Goal: Transaction & Acquisition: Book appointment/travel/reservation

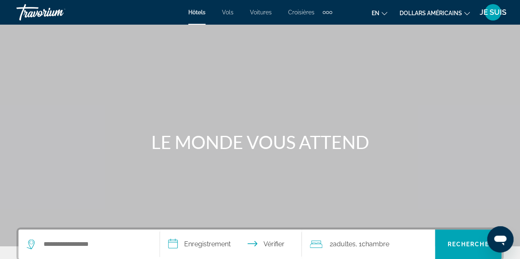
click at [228, 12] on font "Vols" at bounding box center [228, 12] width 12 height 7
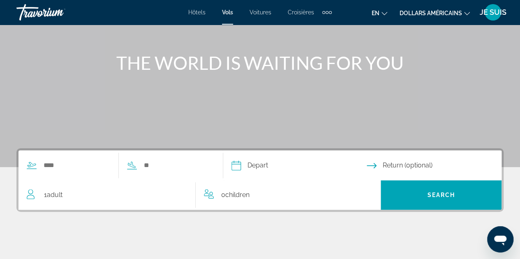
scroll to position [82, 0]
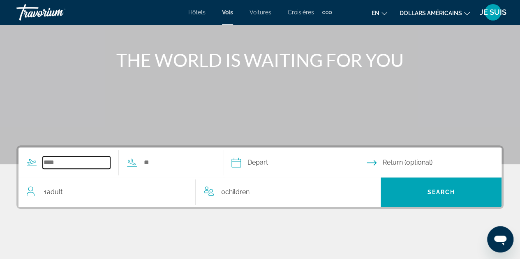
click at [69, 161] on input "Search widget" at bounding box center [76, 163] width 67 height 12
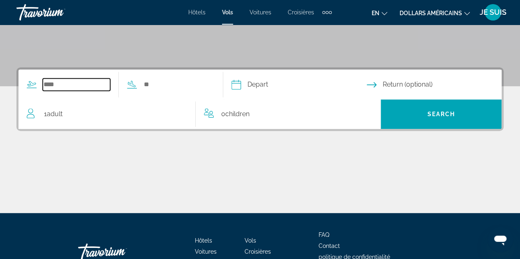
scroll to position [201, 0]
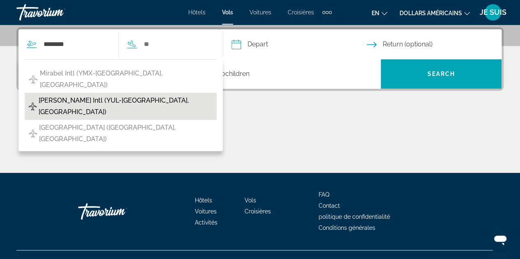
click at [95, 95] on span "[PERSON_NAME] Intl (YUL-[GEOGRAPHIC_DATA], [GEOGRAPHIC_DATA])" at bounding box center [126, 106] width 174 height 23
type input "**********"
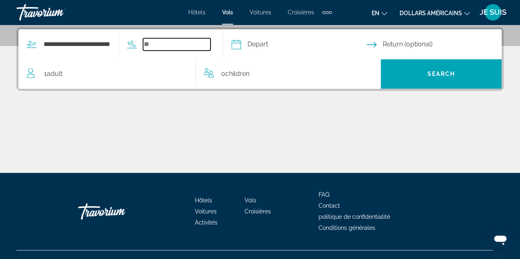
click at [177, 42] on input "Search widget" at bounding box center [176, 44] width 67 height 12
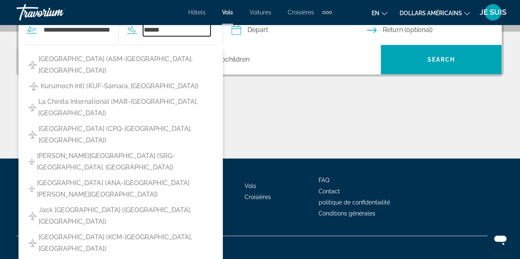
scroll to position [214, 0]
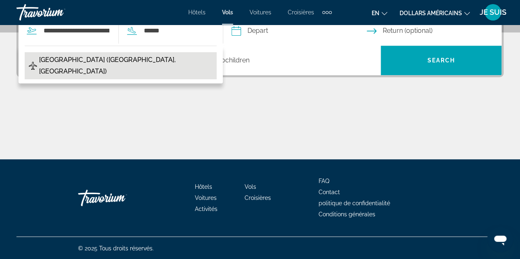
click at [85, 63] on span "[GEOGRAPHIC_DATA] ([GEOGRAPHIC_DATA], [GEOGRAPHIC_DATA])" at bounding box center [125, 65] width 173 height 23
type input "**********"
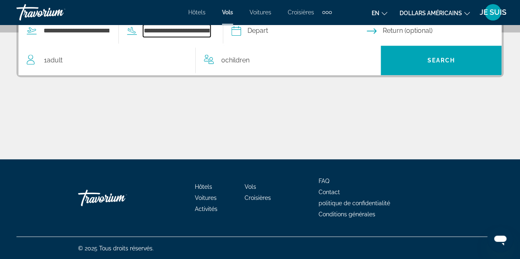
scroll to position [201, 0]
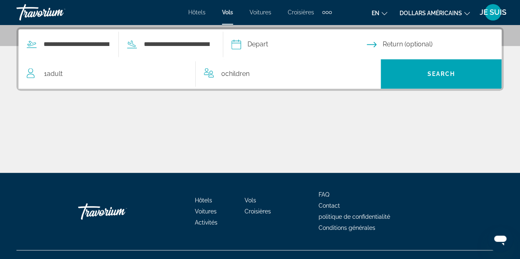
click at [263, 45] on input "Depart date" at bounding box center [298, 46] width 138 height 32
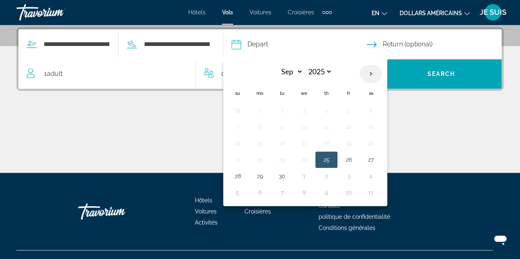
click at [382, 71] on th "Next month" at bounding box center [371, 74] width 22 height 18
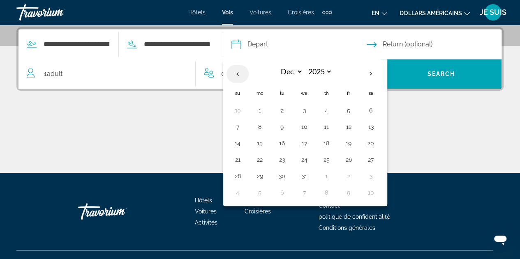
click at [248, 71] on th "Previous month" at bounding box center [237, 74] width 22 height 18
select select "**"
click at [377, 122] on button "8" at bounding box center [370, 127] width 13 height 12
type input "**********"
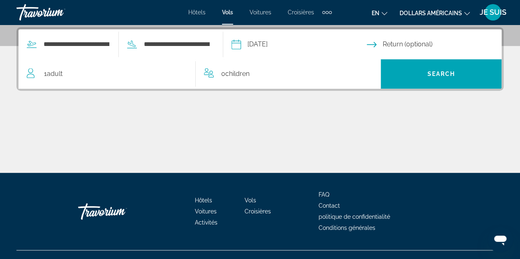
click at [417, 38] on input "Return date" at bounding box center [436, 46] width 138 height 32
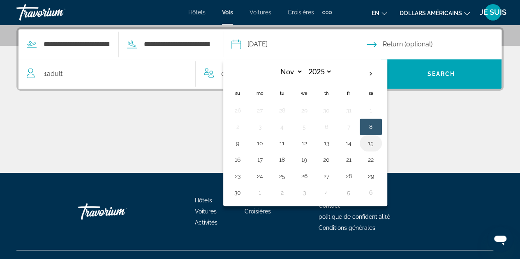
click at [377, 139] on button "15" at bounding box center [370, 144] width 13 height 12
type input "**********"
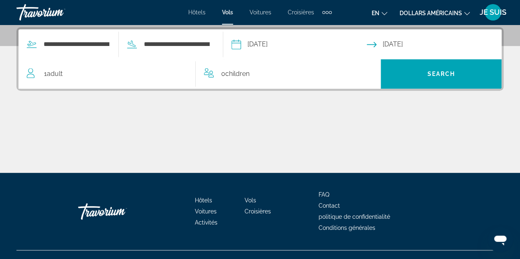
click at [256, 72] on div "0 Child Children" at bounding box center [288, 74] width 169 height 12
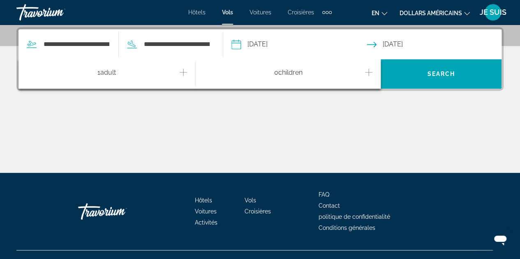
click at [367, 70] on icon "Increment children" at bounding box center [368, 72] width 7 height 10
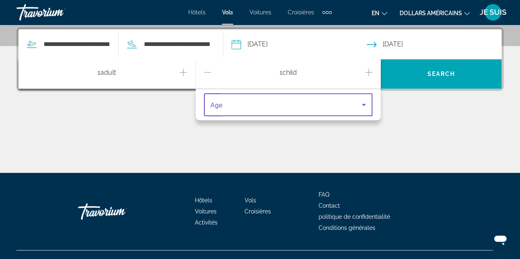
click at [365, 105] on icon "Travelers: 1 adult, 1 child" at bounding box center [364, 105] width 10 height 10
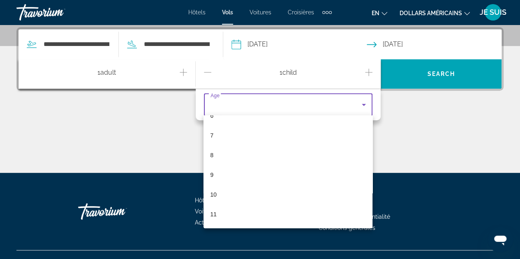
scroll to position [248, 0]
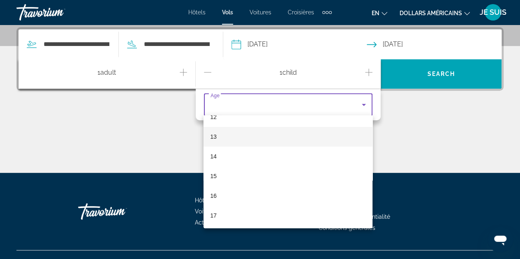
click at [236, 140] on mat-option "13" at bounding box center [287, 137] width 169 height 20
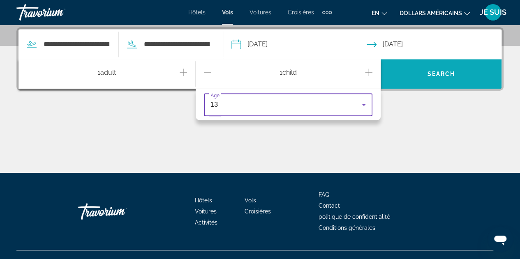
click at [443, 69] on span "Search widget" at bounding box center [441, 74] width 121 height 20
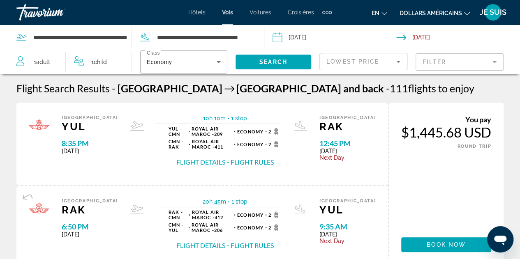
click at [434, 132] on div "$1,445.68 USD" at bounding box center [446, 132] width 90 height 16
click at [212, 161] on button "Flight Details" at bounding box center [200, 162] width 49 height 9
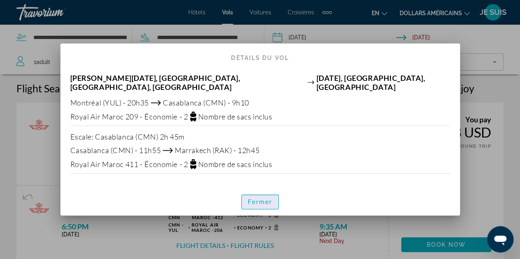
click at [252, 192] on span "button" at bounding box center [260, 202] width 37 height 20
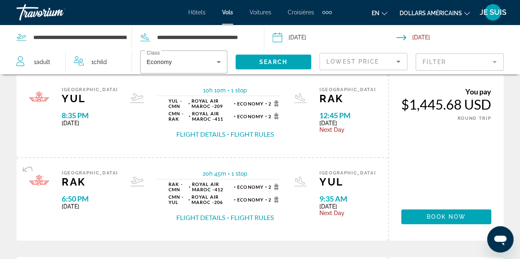
scroll to position [41, 0]
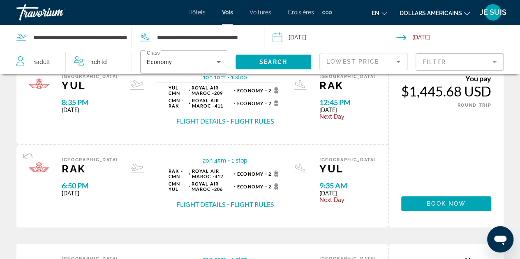
click at [204, 204] on button "Flight Details" at bounding box center [200, 204] width 49 height 9
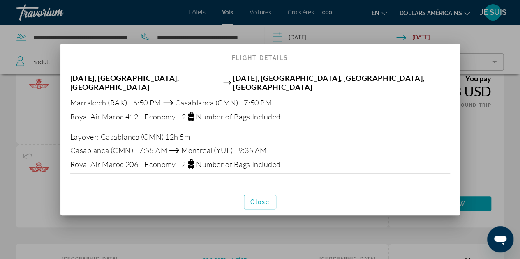
scroll to position [0, 0]
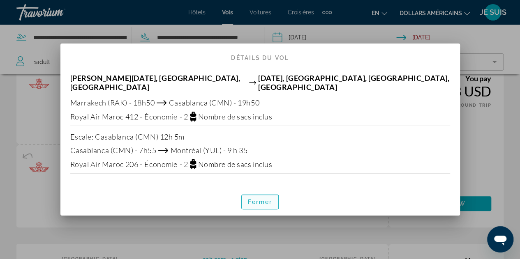
click at [254, 199] on font "Fermer" at bounding box center [260, 202] width 25 height 7
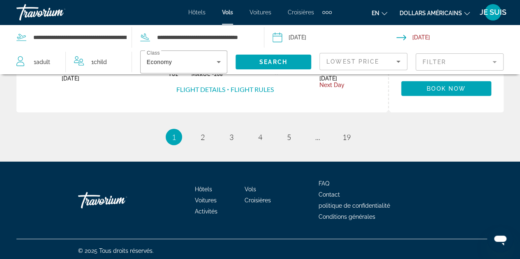
scroll to position [945, 0]
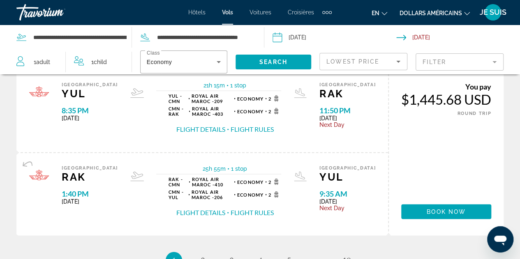
click at [432, 100] on div "$1,445.68 USD" at bounding box center [446, 99] width 90 height 16
click at [234, 211] on button "Flight Rules" at bounding box center [252, 212] width 43 height 9
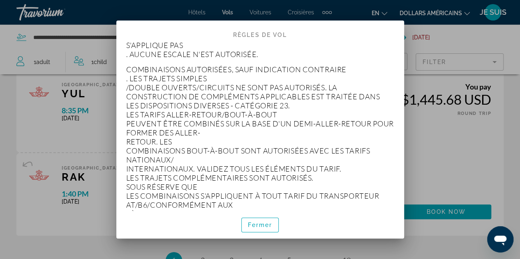
scroll to position [863, 0]
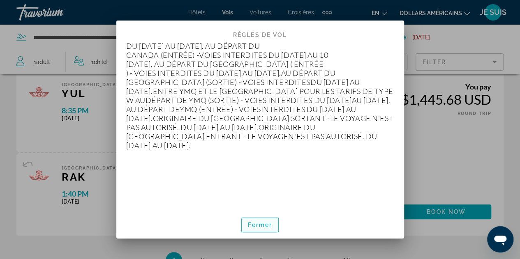
click at [256, 219] on span "button" at bounding box center [260, 225] width 37 height 20
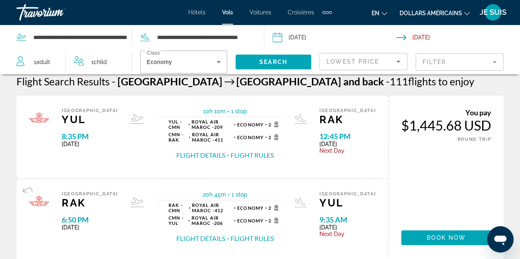
scroll to position [0, 0]
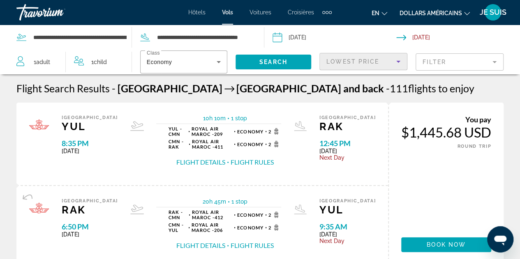
click at [396, 57] on icon "Sort by" at bounding box center [398, 62] width 10 height 10
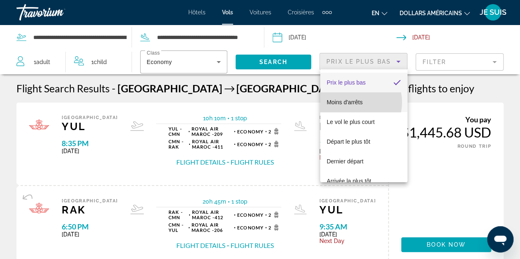
click at [351, 102] on font "Moins d'arrêts" at bounding box center [345, 102] width 36 height 7
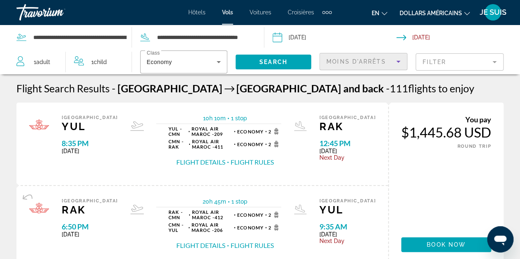
click at [397, 60] on icon "Sort by" at bounding box center [398, 62] width 10 height 10
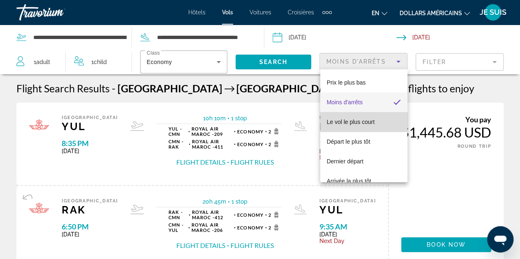
click at [367, 121] on font "Le vol le plus court" at bounding box center [351, 122] width 48 height 7
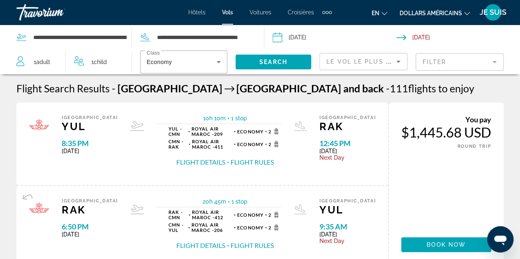
click at [464, 62] on mat-form-field "Filter" at bounding box center [459, 61] width 88 height 17
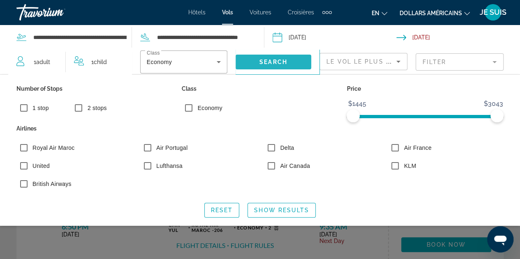
click at [281, 65] on span "Search" at bounding box center [273, 62] width 28 height 7
click at [196, 11] on font "Hôtels" at bounding box center [196, 12] width 17 height 7
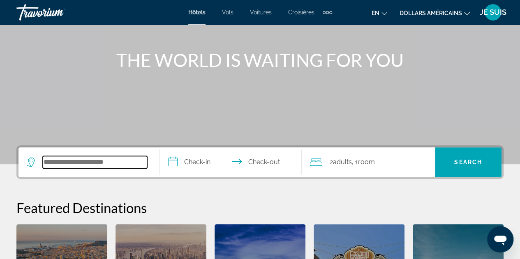
click at [98, 166] on input "Search widget" at bounding box center [95, 162] width 104 height 12
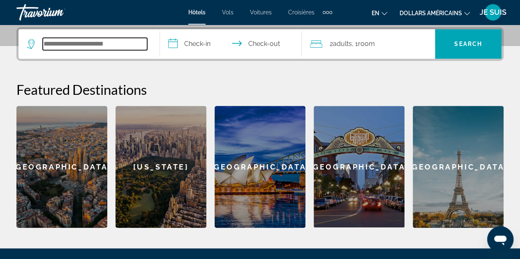
scroll to position [201, 0]
type input "*"
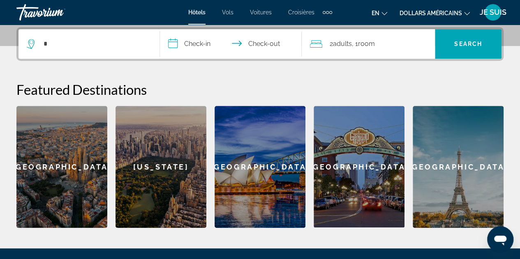
click at [99, 165] on div "[GEOGRAPHIC_DATA]" at bounding box center [61, 167] width 91 height 122
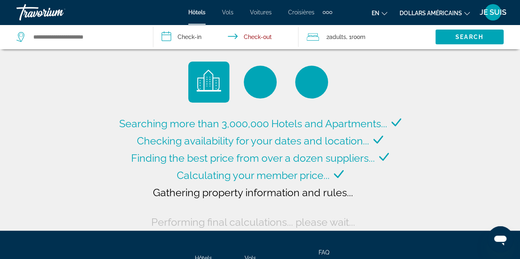
type input "**********"
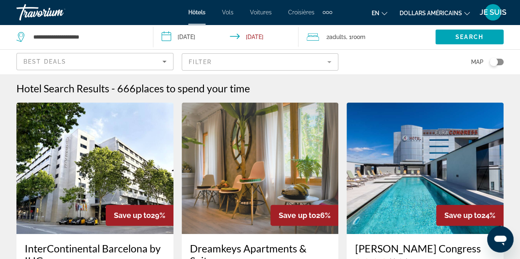
click at [196, 11] on font "Hôtels" at bounding box center [196, 12] width 17 height 7
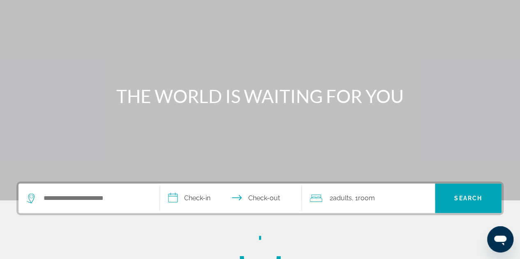
scroll to position [123, 0]
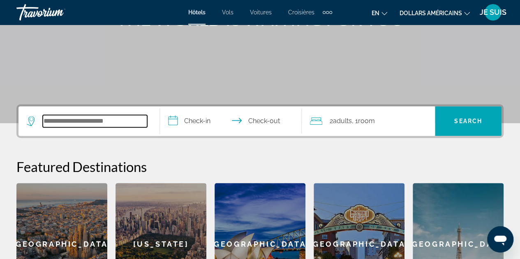
click at [108, 121] on input "Search widget" at bounding box center [95, 121] width 104 height 12
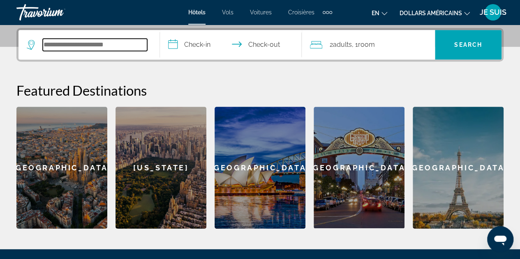
scroll to position [201, 0]
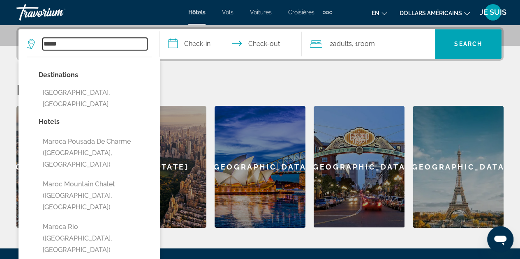
click at [85, 44] on input "*****" at bounding box center [95, 44] width 104 height 12
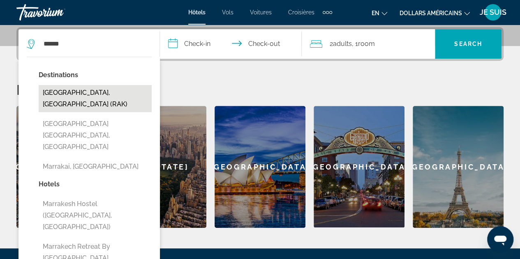
click at [104, 92] on button "[GEOGRAPHIC_DATA], [GEOGRAPHIC_DATA] (RAK)" at bounding box center [95, 98] width 113 height 27
type input "**********"
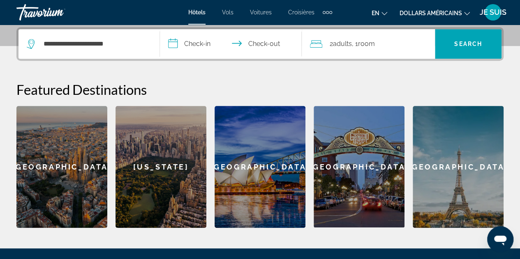
click at [187, 42] on input "**********" at bounding box center [232, 45] width 145 height 32
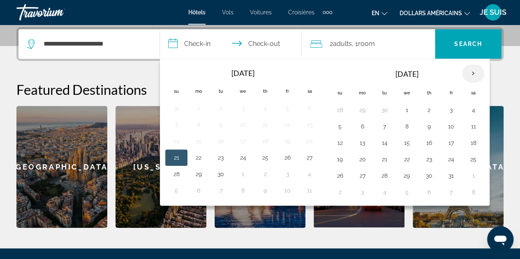
click at [471, 72] on th "Next month" at bounding box center [473, 74] width 22 height 18
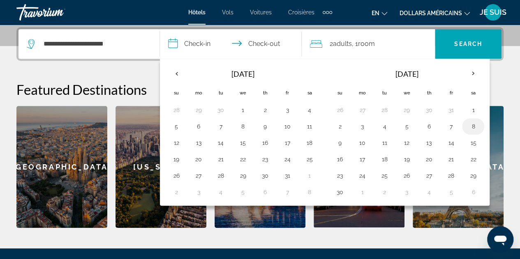
click at [469, 123] on button "8" at bounding box center [472, 127] width 13 height 12
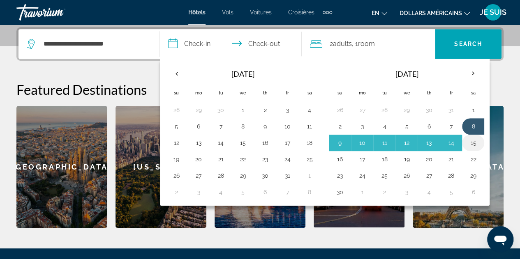
click at [469, 139] on button "15" at bounding box center [472, 143] width 13 height 12
type input "**********"
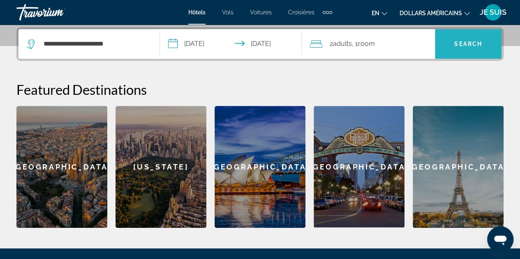
click at [467, 43] on span "Search" at bounding box center [468, 44] width 28 height 7
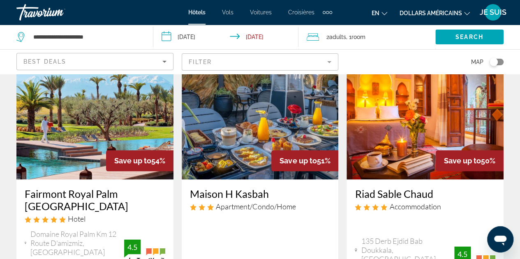
scroll to position [370, 0]
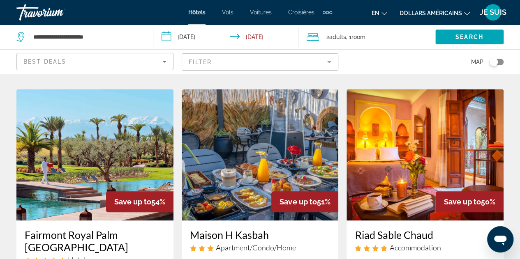
click at [85, 136] on img "Contenu principal" at bounding box center [94, 155] width 157 height 132
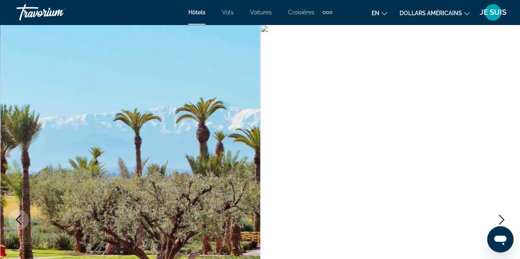
click at [468, 12] on icon "Changer de devise" at bounding box center [467, 14] width 6 height 6
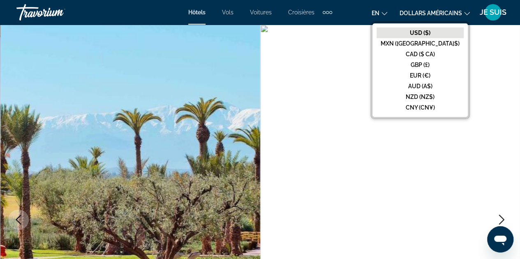
click at [487, 14] on font "JE SUIS" at bounding box center [493, 12] width 27 height 9
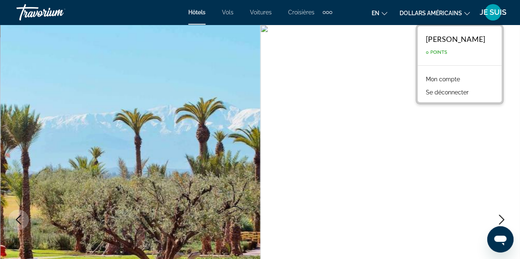
click at [447, 13] on font "dollars américains" at bounding box center [430, 13] width 62 height 7
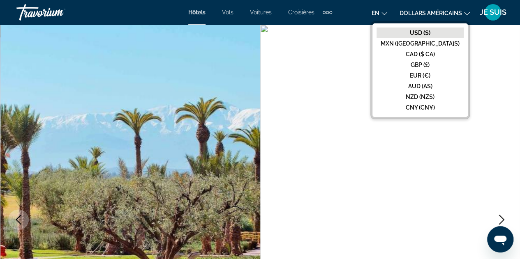
click at [487, 9] on font "JE SUIS" at bounding box center [493, 12] width 27 height 9
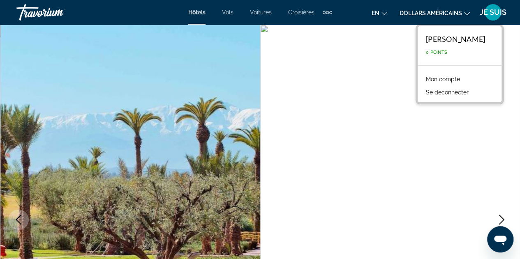
click at [438, 14] on font "dollars américains" at bounding box center [430, 13] width 62 height 7
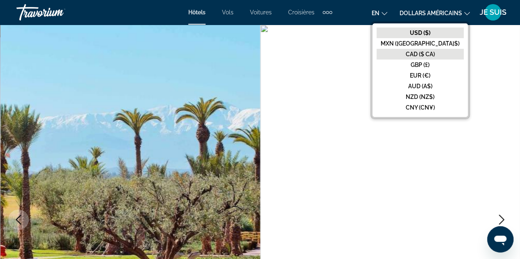
click at [435, 55] on font "CAD ($ CA)" at bounding box center [420, 54] width 29 height 7
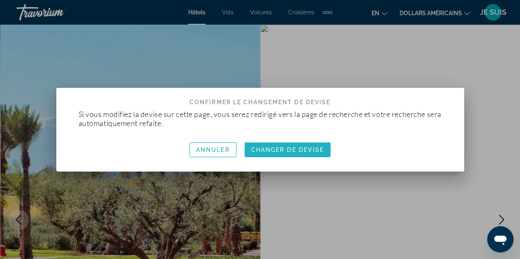
click at [289, 152] on font "Changer de devise" at bounding box center [287, 150] width 73 height 7
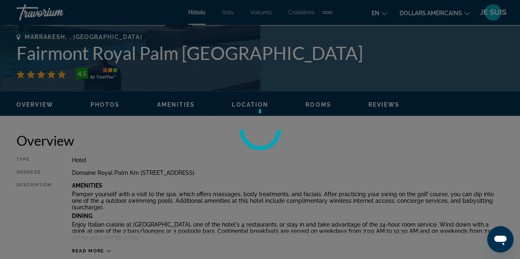
scroll to position [329, 0]
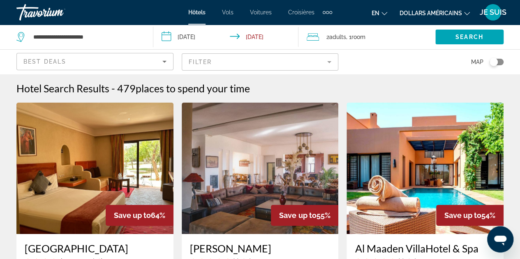
click at [90, 147] on img "Contenu principal" at bounding box center [94, 169] width 157 height 132
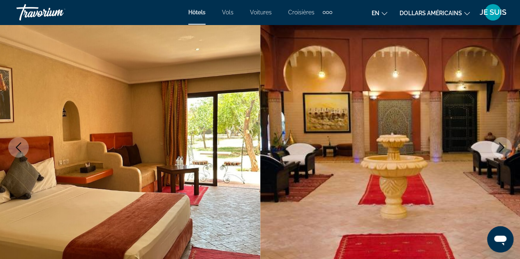
scroll to position [82, 0]
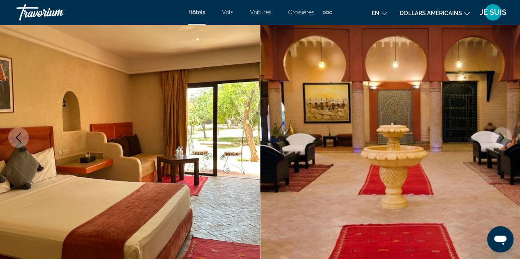
click at [500, 135] on icon "Next image" at bounding box center [501, 138] width 10 height 10
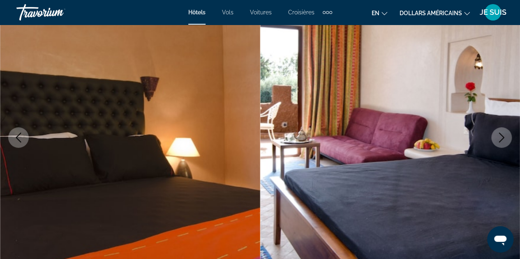
click at [501, 136] on icon "Next image" at bounding box center [501, 138] width 5 height 10
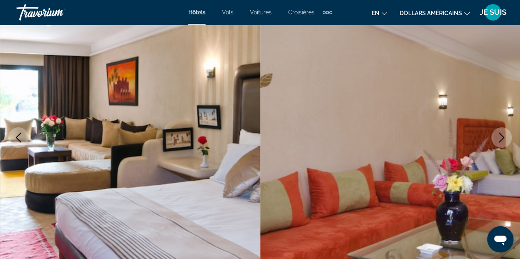
click at [501, 136] on icon "Next image" at bounding box center [501, 138] width 5 height 10
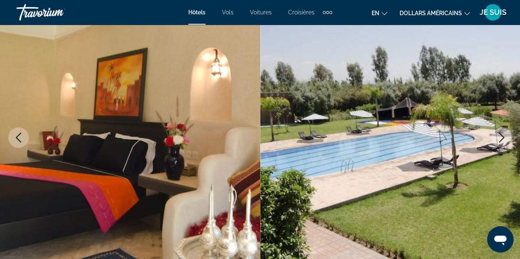
click at [501, 136] on icon "Next image" at bounding box center [501, 138] width 5 height 10
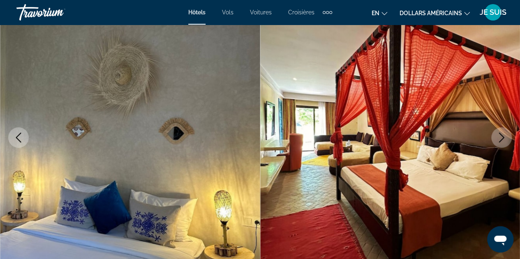
click at [501, 136] on icon "Next image" at bounding box center [501, 138] width 5 height 10
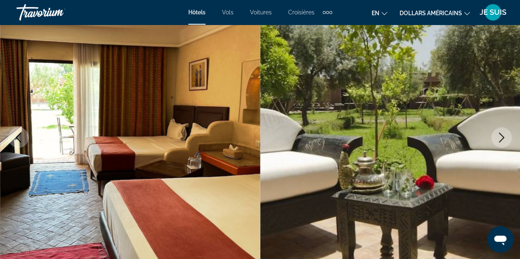
click at [501, 136] on icon "Next image" at bounding box center [501, 138] width 5 height 10
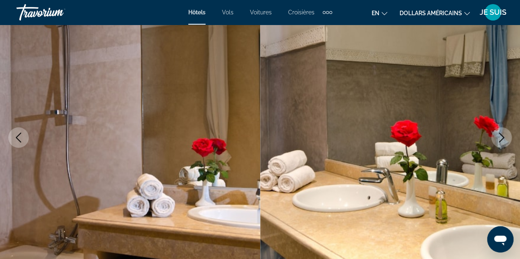
click at [501, 136] on icon "Next image" at bounding box center [501, 138] width 5 height 10
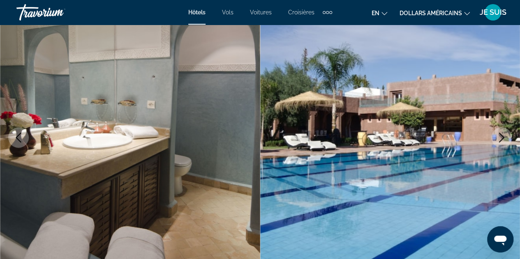
click at [501, 136] on icon "Next image" at bounding box center [501, 138] width 5 height 10
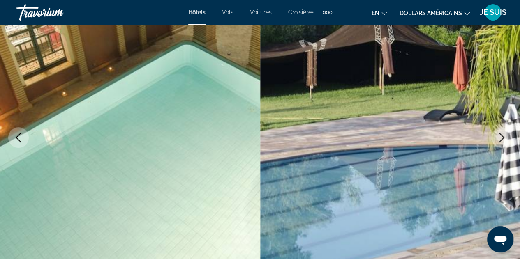
click at [501, 136] on icon "Next image" at bounding box center [501, 138] width 5 height 10
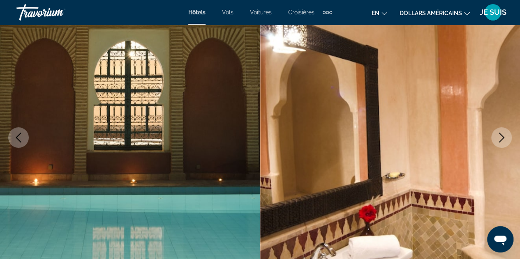
click at [501, 136] on icon "Next image" at bounding box center [501, 138] width 5 height 10
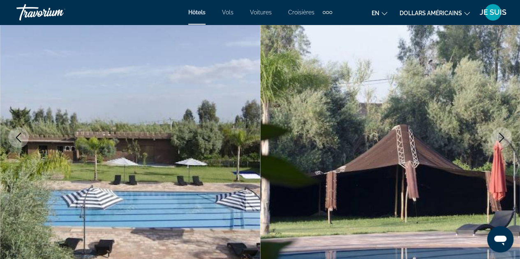
click at [504, 136] on icon "Next image" at bounding box center [501, 138] width 10 height 10
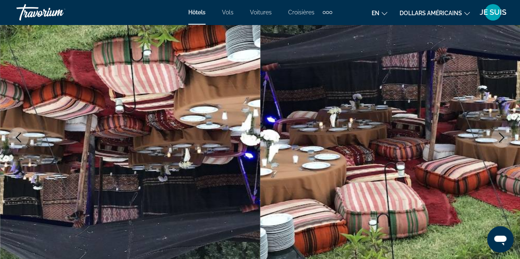
click at [504, 136] on icon "Next image" at bounding box center [501, 138] width 10 height 10
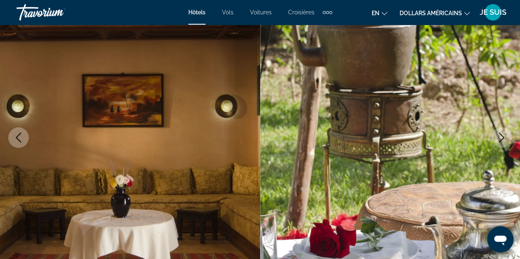
click at [504, 136] on icon "Next image" at bounding box center [501, 138] width 10 height 10
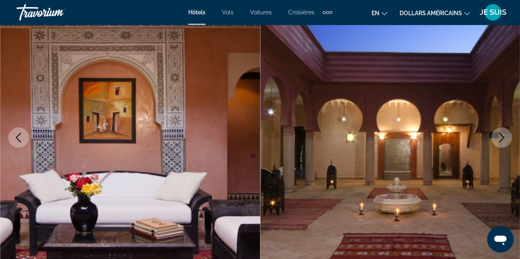
click at [504, 136] on icon "Next image" at bounding box center [501, 138] width 10 height 10
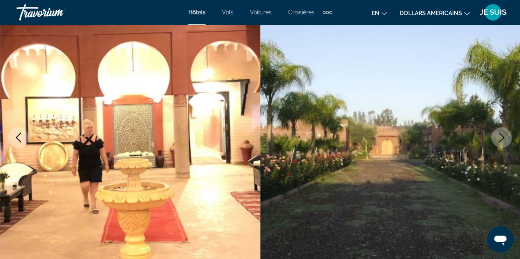
click at [504, 136] on icon "Next image" at bounding box center [501, 138] width 10 height 10
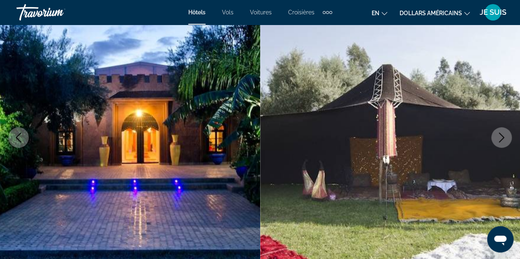
click at [504, 136] on icon "Next image" at bounding box center [501, 138] width 10 height 10
